Goal: Find specific page/section: Find specific page/section

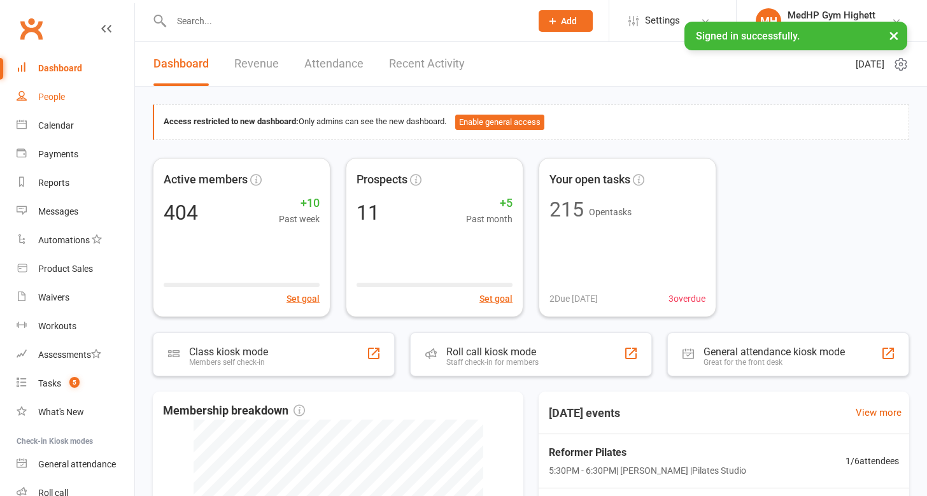
click at [53, 97] on div "People" at bounding box center [51, 97] width 27 height 10
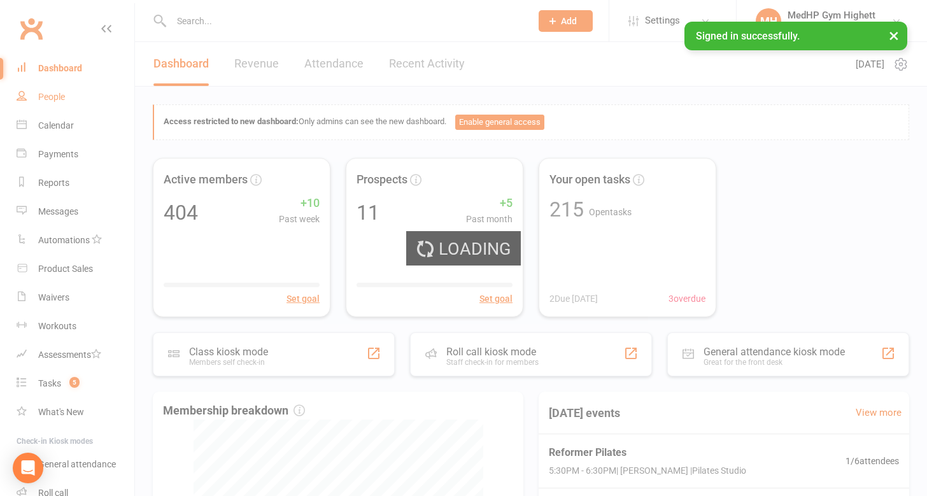
select select "100"
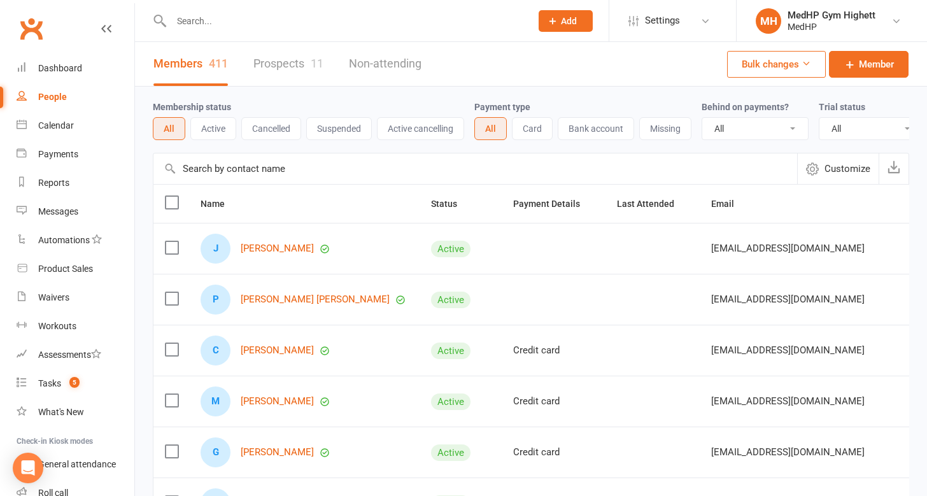
click at [226, 122] on button "Active" at bounding box center [213, 128] width 46 height 23
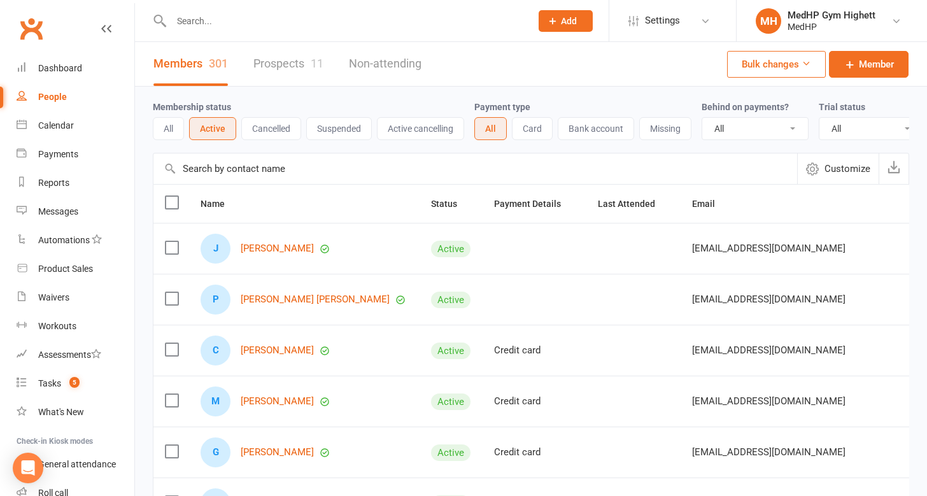
click at [333, 131] on button "Suspended" at bounding box center [339, 128] width 66 height 23
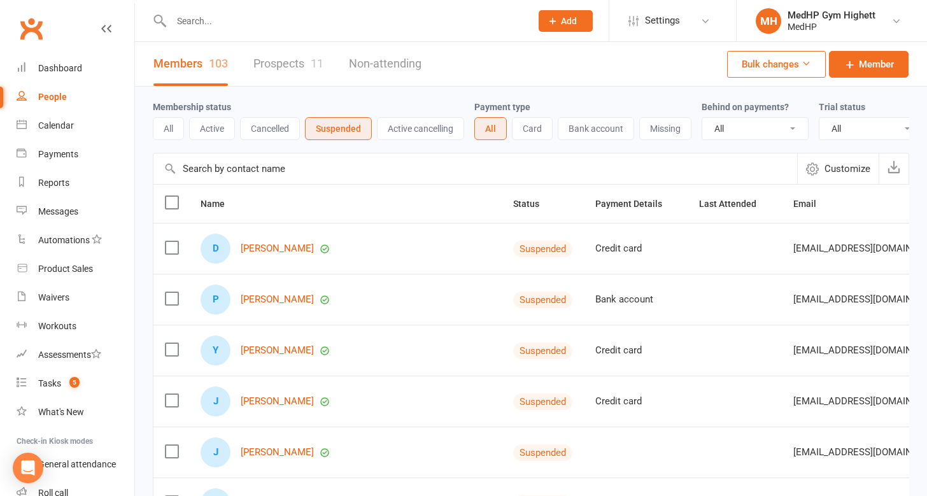
click at [167, 125] on button "All" at bounding box center [168, 128] width 31 height 23
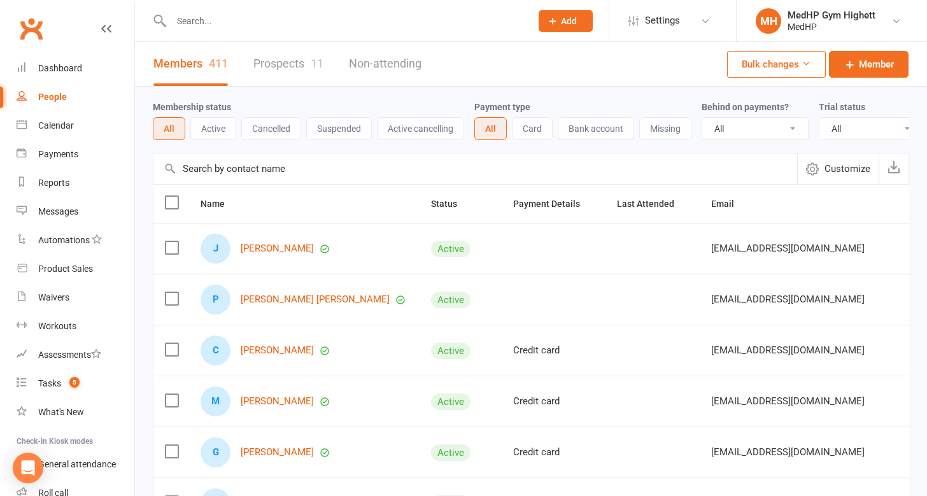
click at [323, 136] on button "Suspended" at bounding box center [339, 128] width 66 height 23
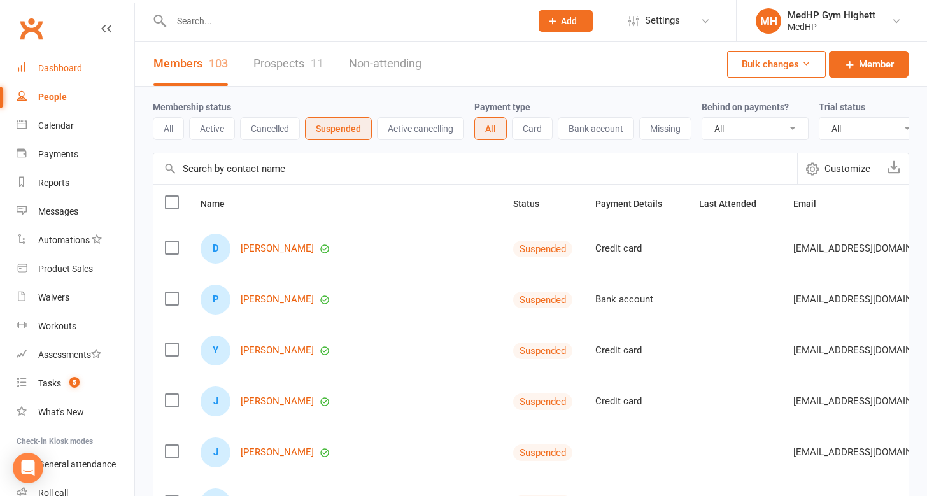
click at [71, 69] on div "Dashboard" at bounding box center [60, 68] width 44 height 10
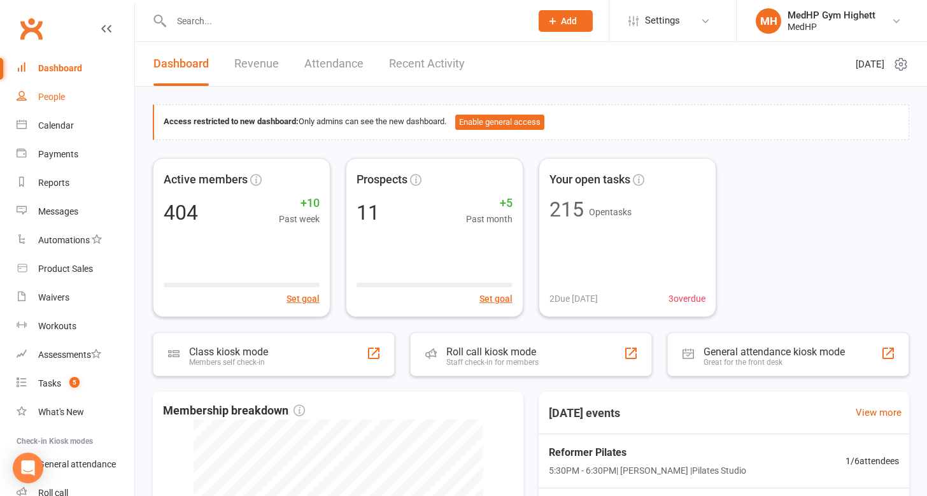
click at [52, 101] on div "People" at bounding box center [51, 97] width 27 height 10
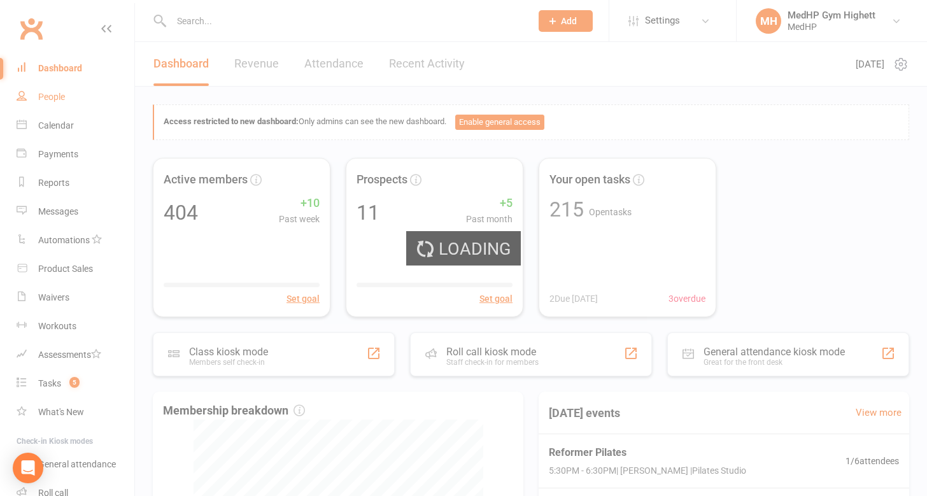
select select "100"
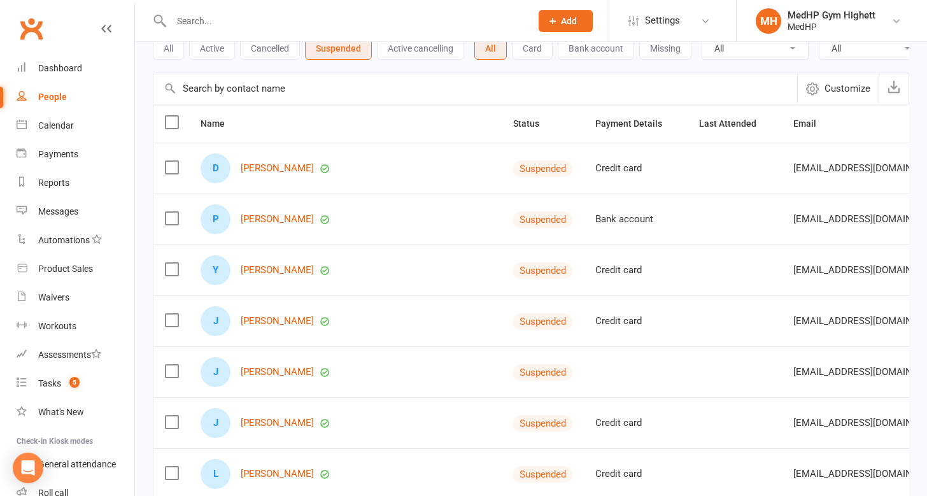
scroll to position [82, 0]
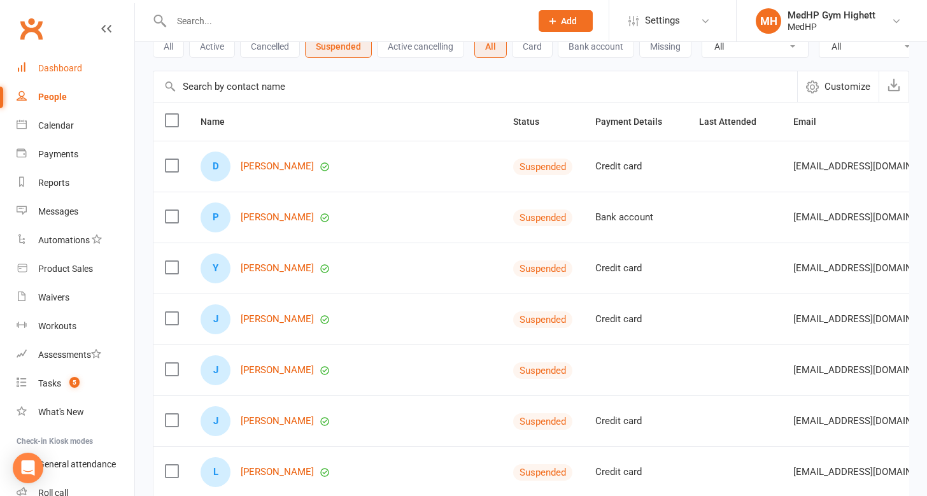
click at [55, 68] on div "Dashboard" at bounding box center [60, 68] width 44 height 10
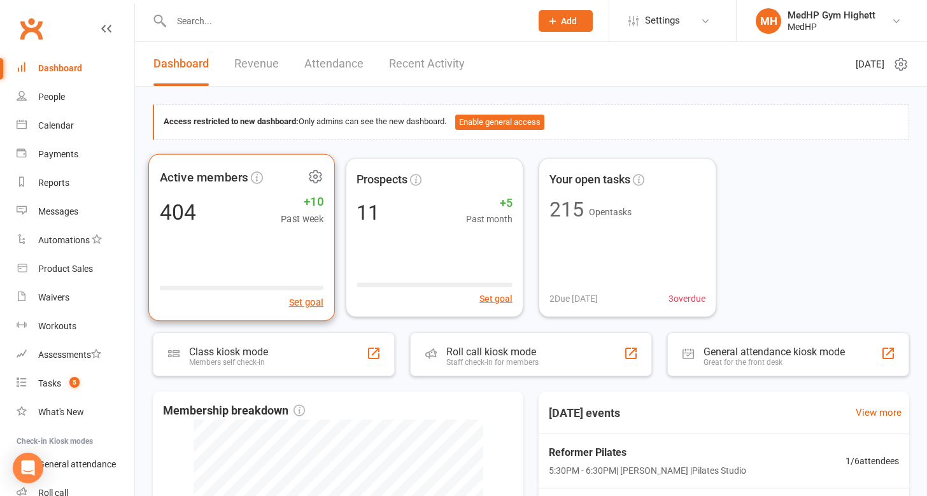
click at [242, 188] on div "Active members" at bounding box center [242, 177] width 164 height 24
